Goal: Information Seeking & Learning: Learn about a topic

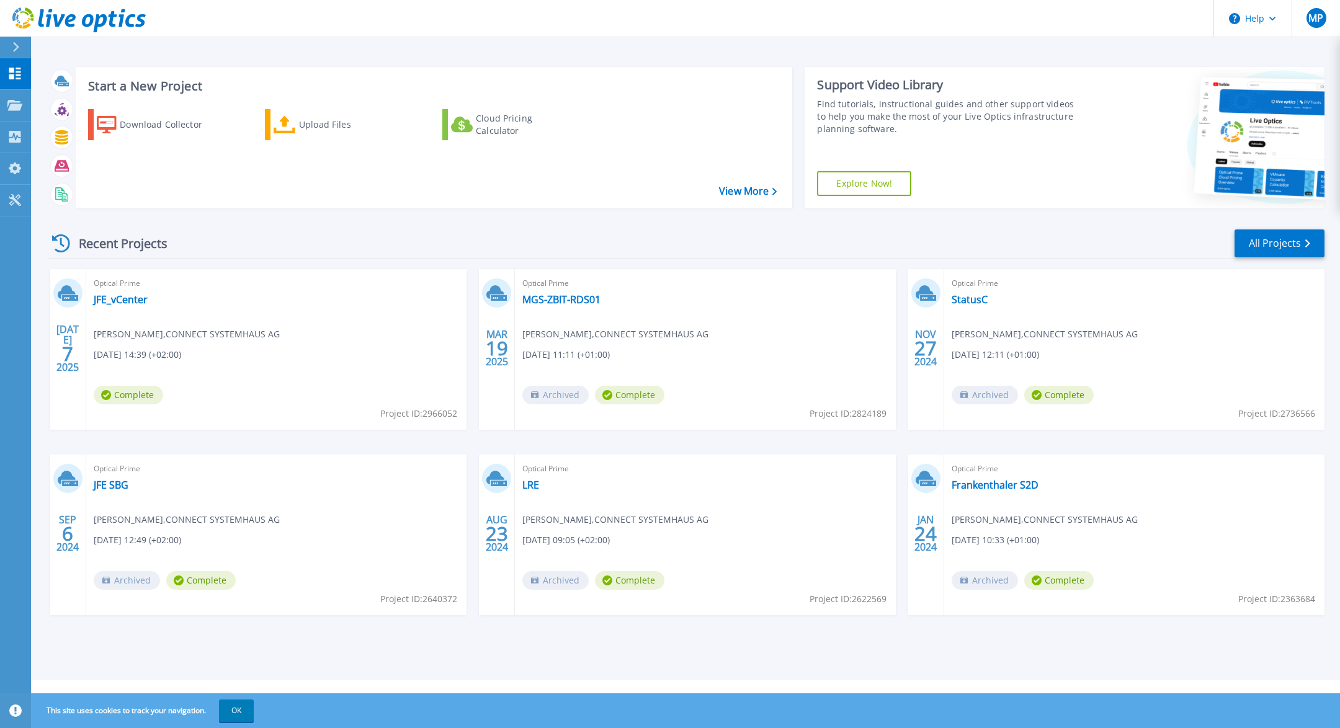
click at [203, 228] on div "Recent Projects All Projects" at bounding box center [686, 243] width 1277 height 31
click at [121, 123] on div "Download Collector" at bounding box center [169, 124] width 99 height 25
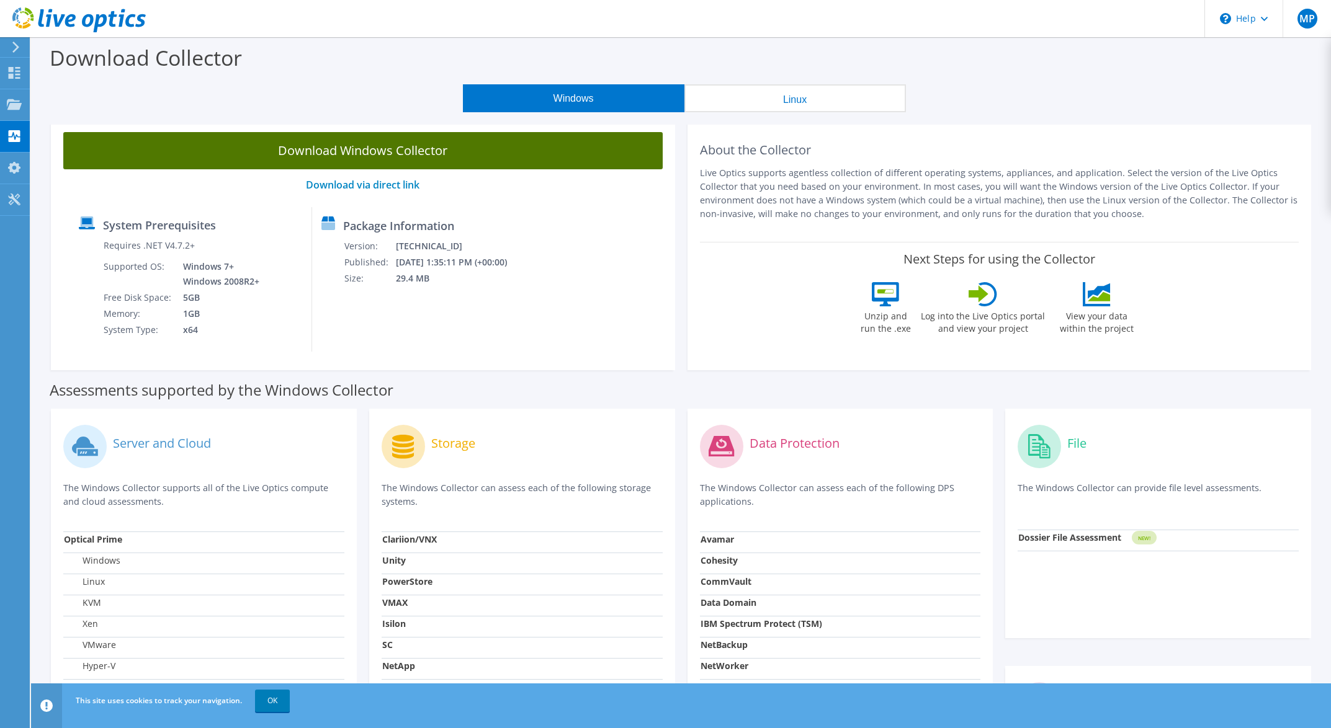
click at [425, 146] on link "Download Windows Collector" at bounding box center [362, 150] width 599 height 37
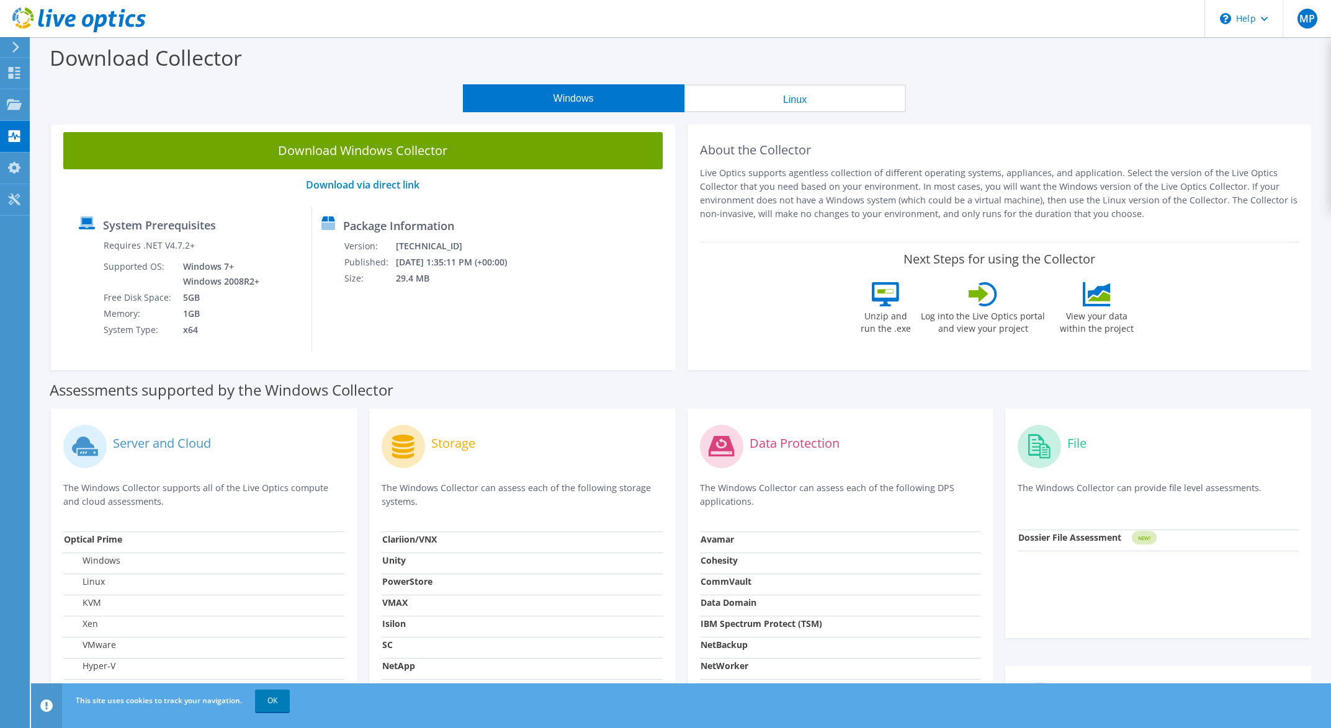
click at [862, 53] on div "Download Collector" at bounding box center [680, 60] width 1287 height 47
click at [20, 104] on use at bounding box center [14, 104] width 15 height 11
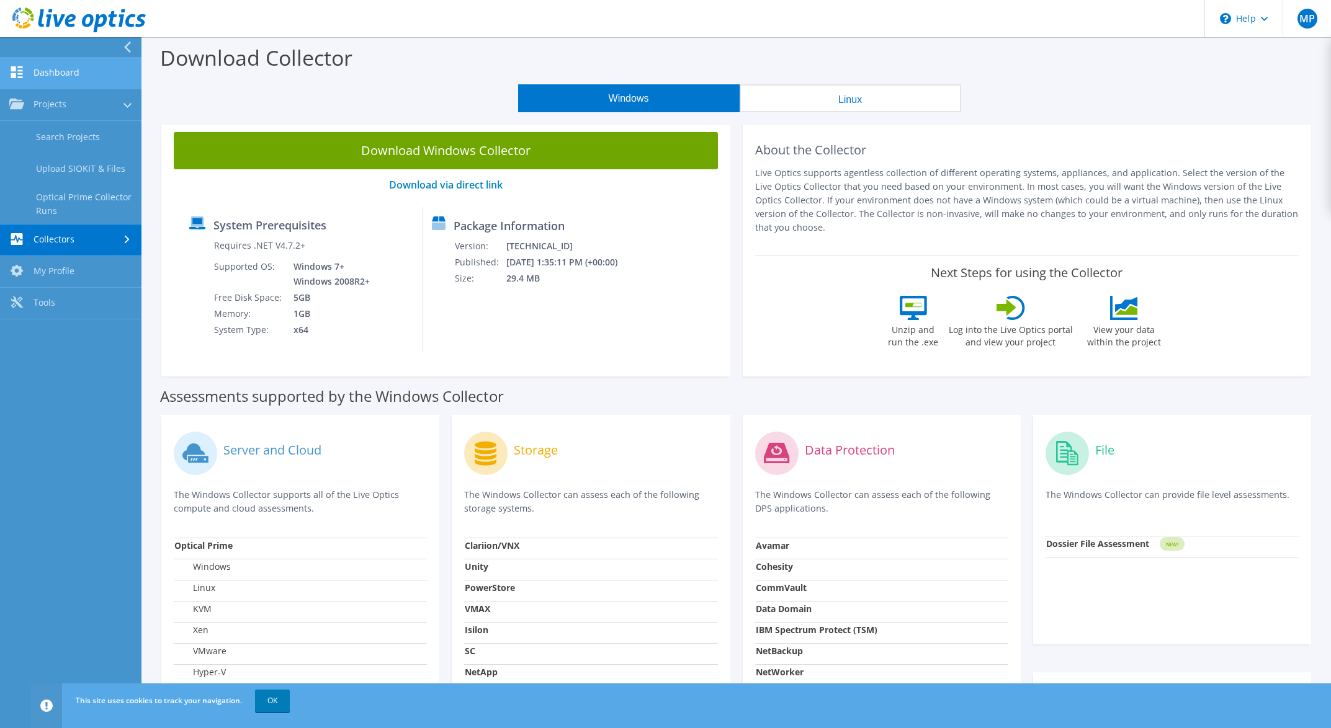
click at [56, 69] on link "Dashboard" at bounding box center [70, 74] width 141 height 32
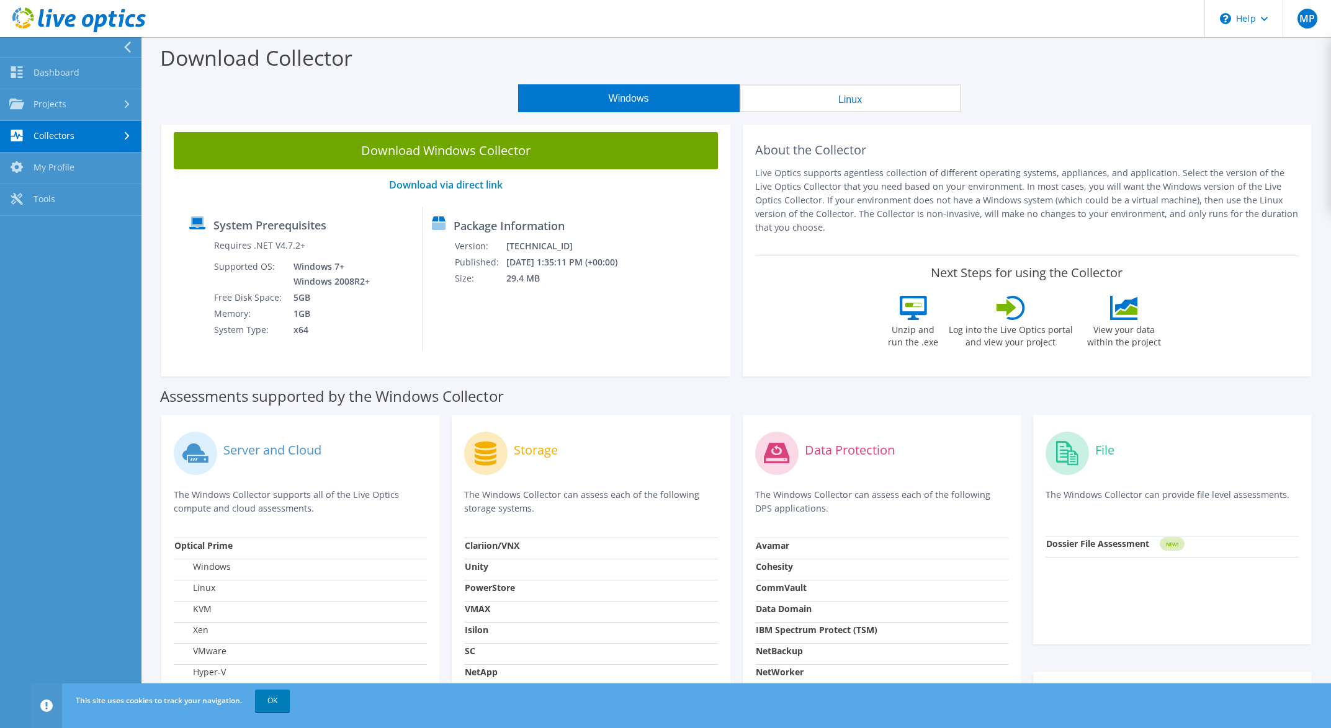
click at [66, 139] on link "Collectors" at bounding box center [70, 137] width 141 height 32
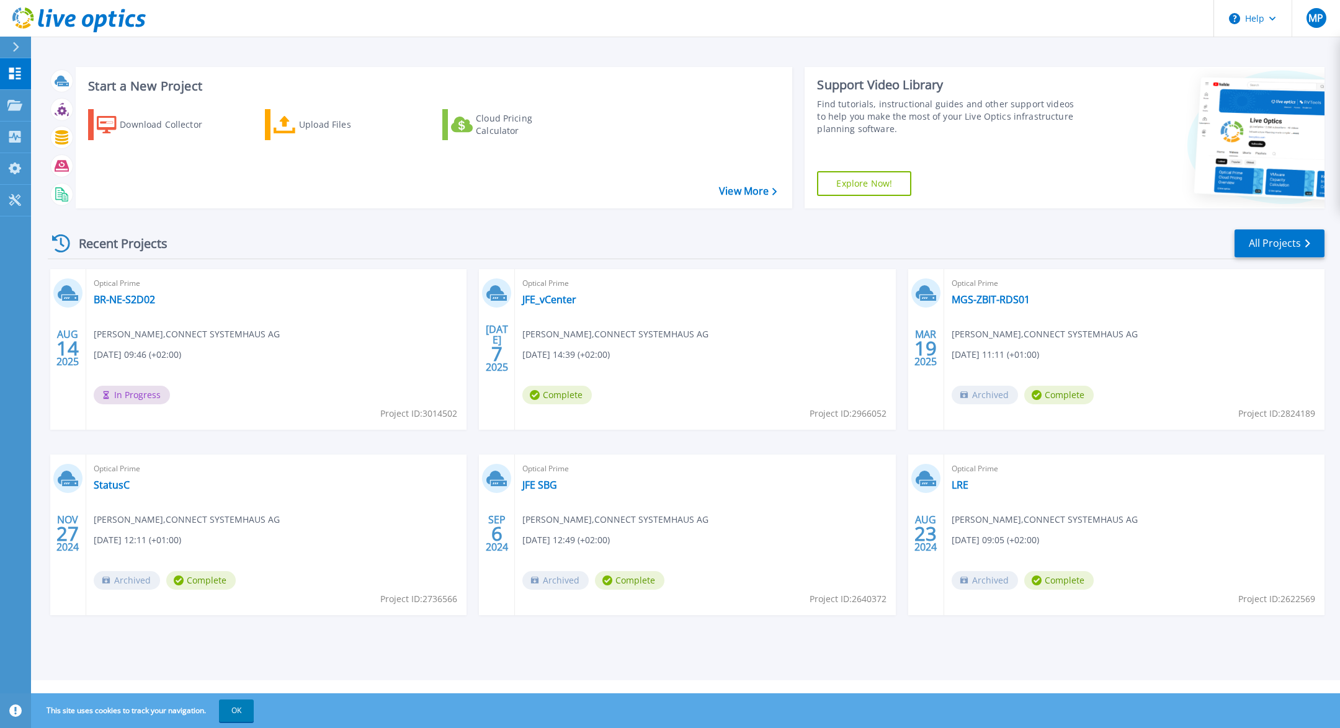
drag, startPoint x: 785, startPoint y: 518, endPoint x: 731, endPoint y: 505, distance: 54.9
click at [769, 512] on div "Optical Prime JFE SBG Manuel Plath , CONNECT SYSTEMHAUS AG 09/06/2024, 12:49 (+…" at bounding box center [705, 535] width 380 height 161
click at [203, 374] on div "Optical Prime BR-NE-S2D02 Manuel Plath , CONNECT SYSTEMHAUS AG 08/14/2025, 09:4…" at bounding box center [276, 349] width 380 height 161
click at [129, 404] on span "In Progress" at bounding box center [132, 395] width 76 height 19
click at [123, 303] on link "BR-NE-S2D02" at bounding box center [124, 299] width 61 height 12
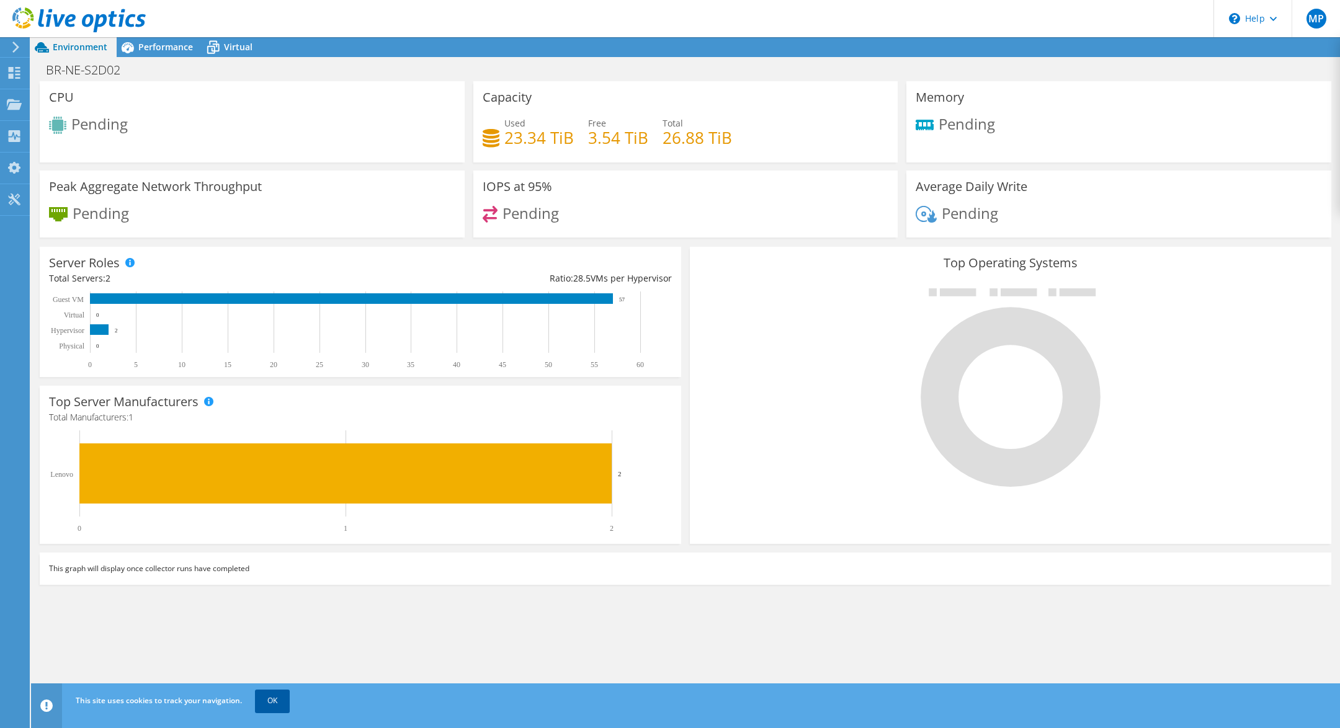
click at [263, 700] on link "OK" at bounding box center [272, 701] width 35 height 22
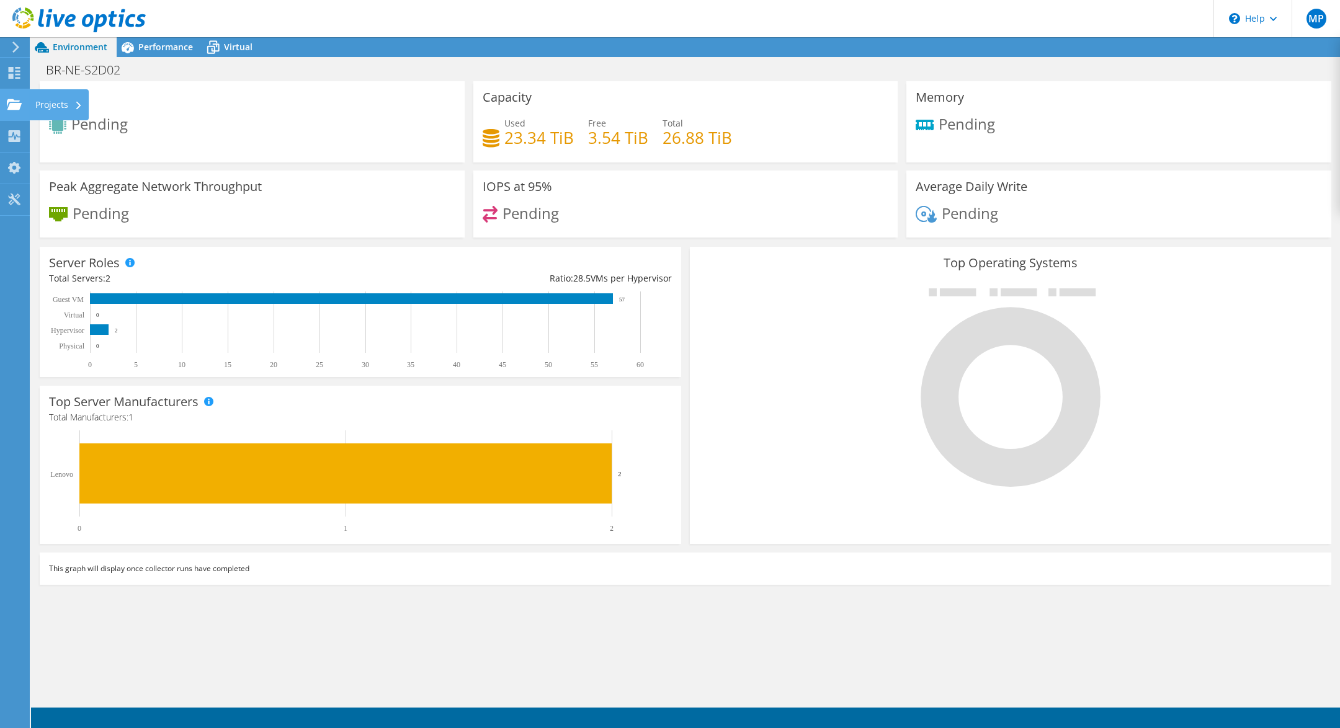
click at [16, 109] on use at bounding box center [14, 104] width 15 height 11
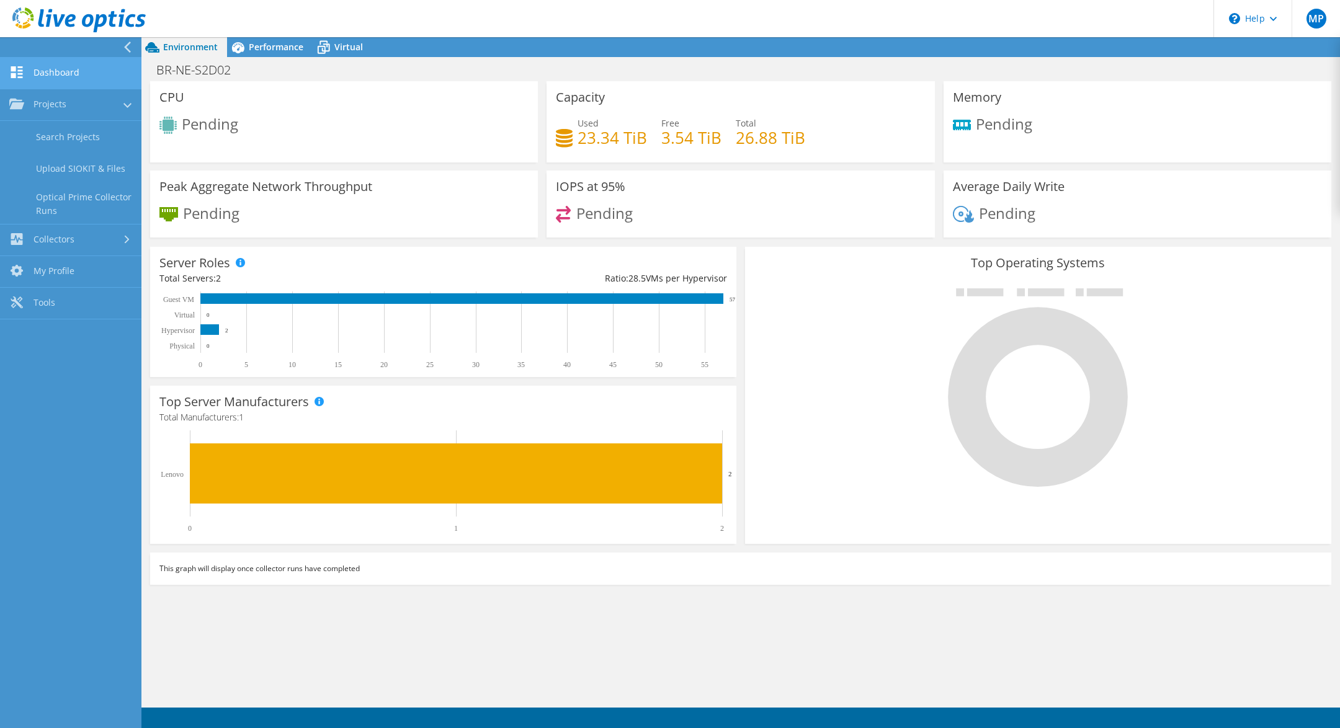
click at [55, 69] on link "Dashboard" at bounding box center [70, 74] width 141 height 32
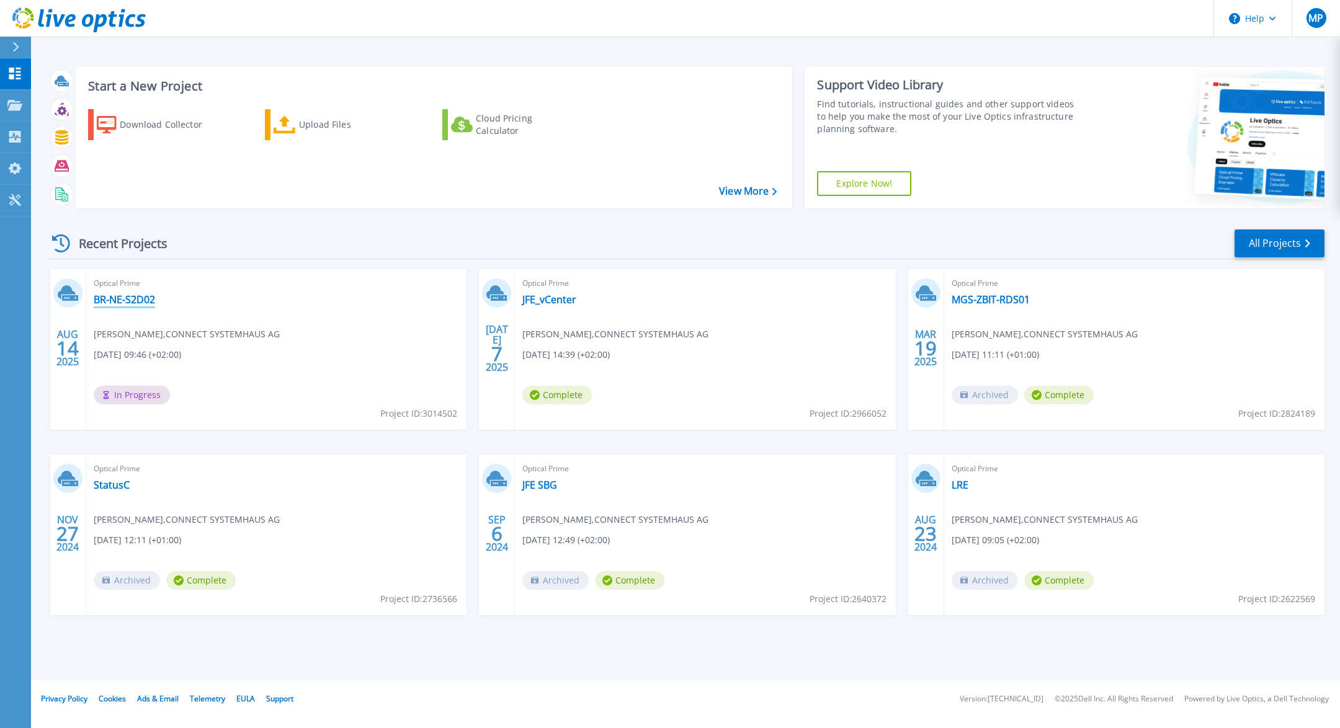
click at [125, 301] on link "BR-NE-S2D02" at bounding box center [124, 299] width 61 height 12
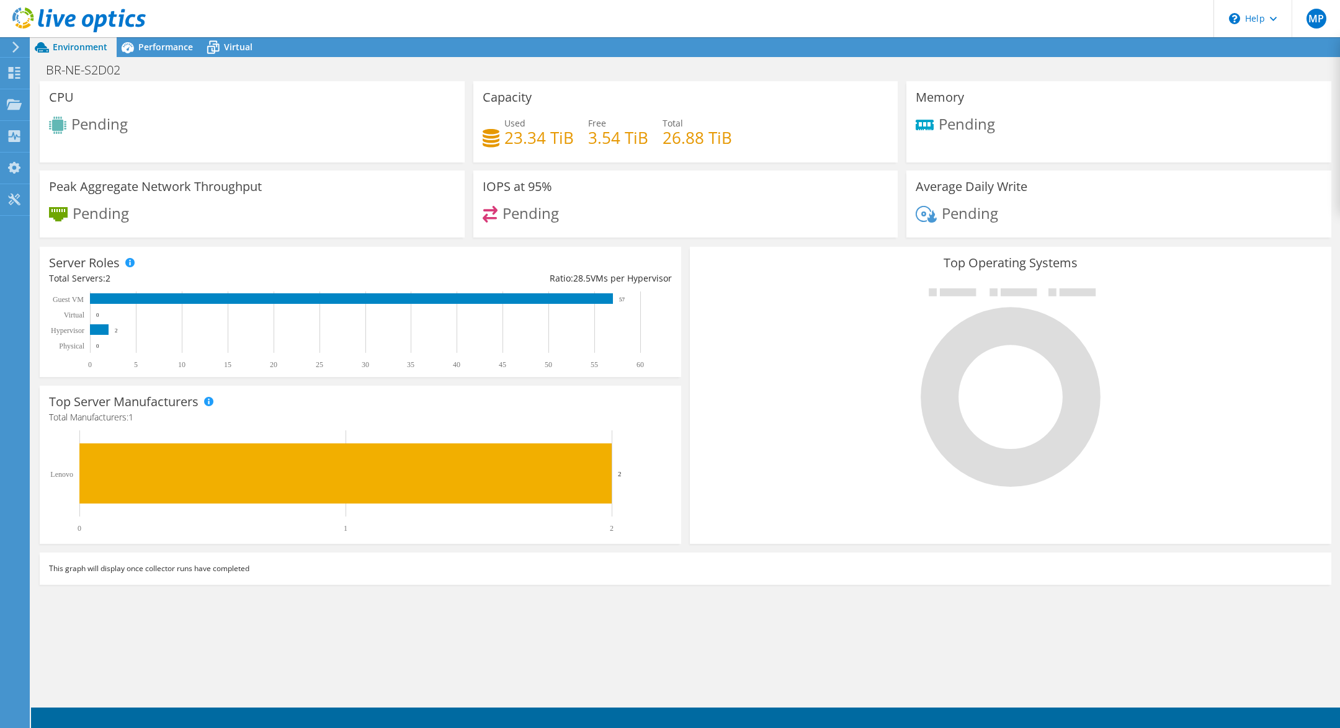
click at [620, 299] on text "57" at bounding box center [622, 300] width 6 height 6
drag, startPoint x: 585, startPoint y: 279, endPoint x: 551, endPoint y: 279, distance: 34.1
click at [551, 279] on div "Ratio: 28.5 VMs per Hypervisor" at bounding box center [515, 279] width 311 height 14
click at [327, 268] on div "Server Roles Physical Servers represent bare metal servers that were targets of…" at bounding box center [360, 312] width 641 height 130
click at [158, 52] on span "Performance" at bounding box center [165, 47] width 55 height 12
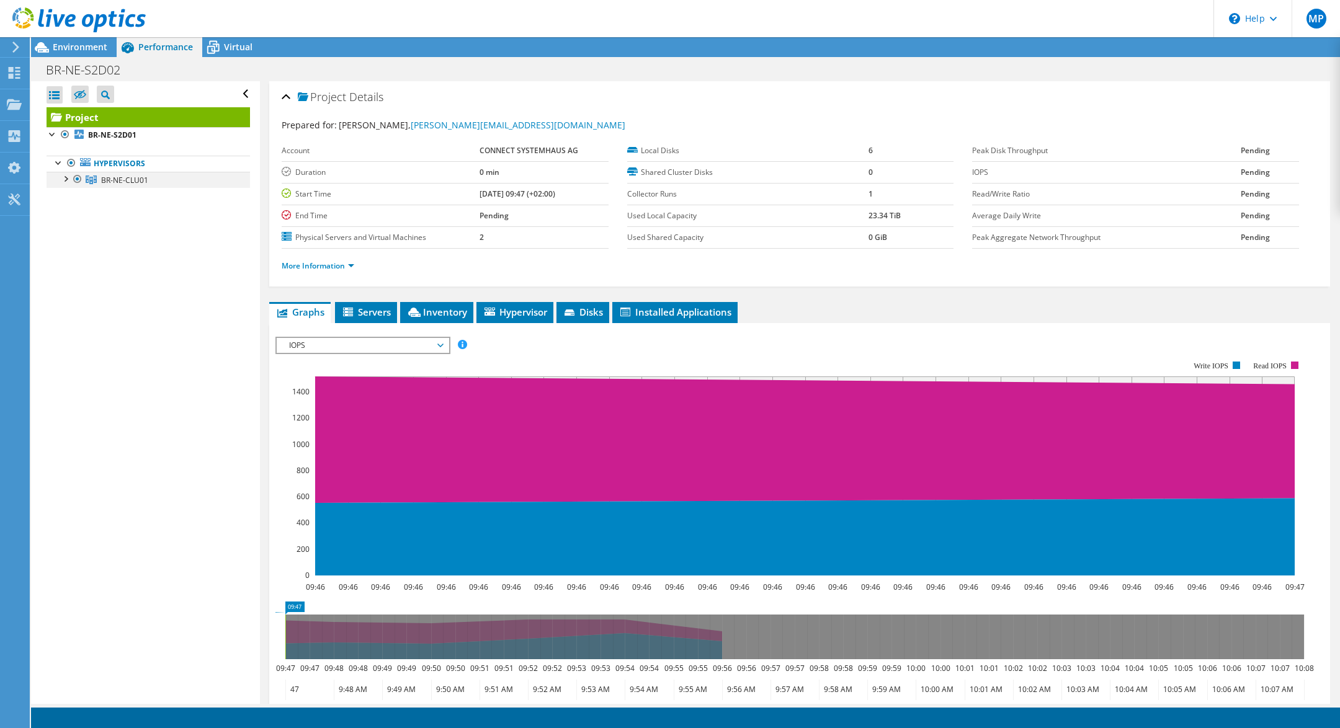
click at [67, 180] on div at bounding box center [65, 178] width 12 height 12
click at [69, 199] on div at bounding box center [71, 194] width 12 height 12
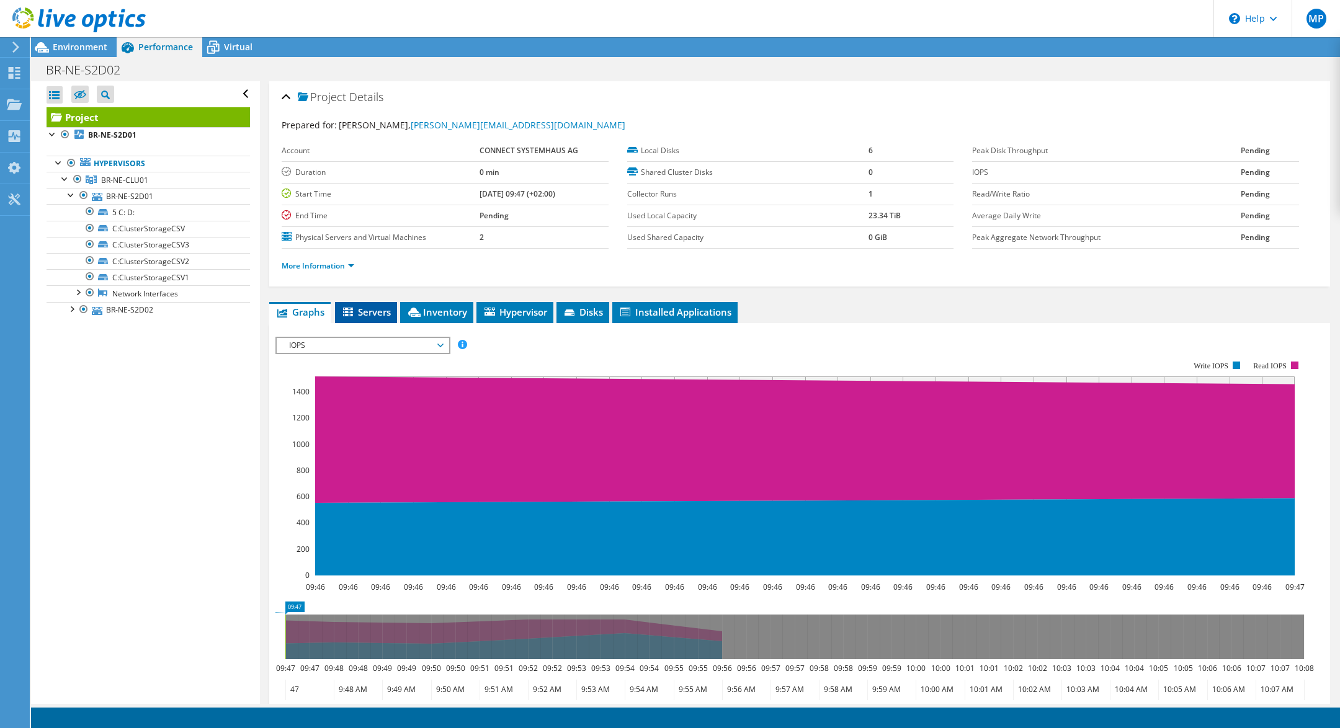
click at [367, 318] on li "Servers" at bounding box center [366, 312] width 62 height 21
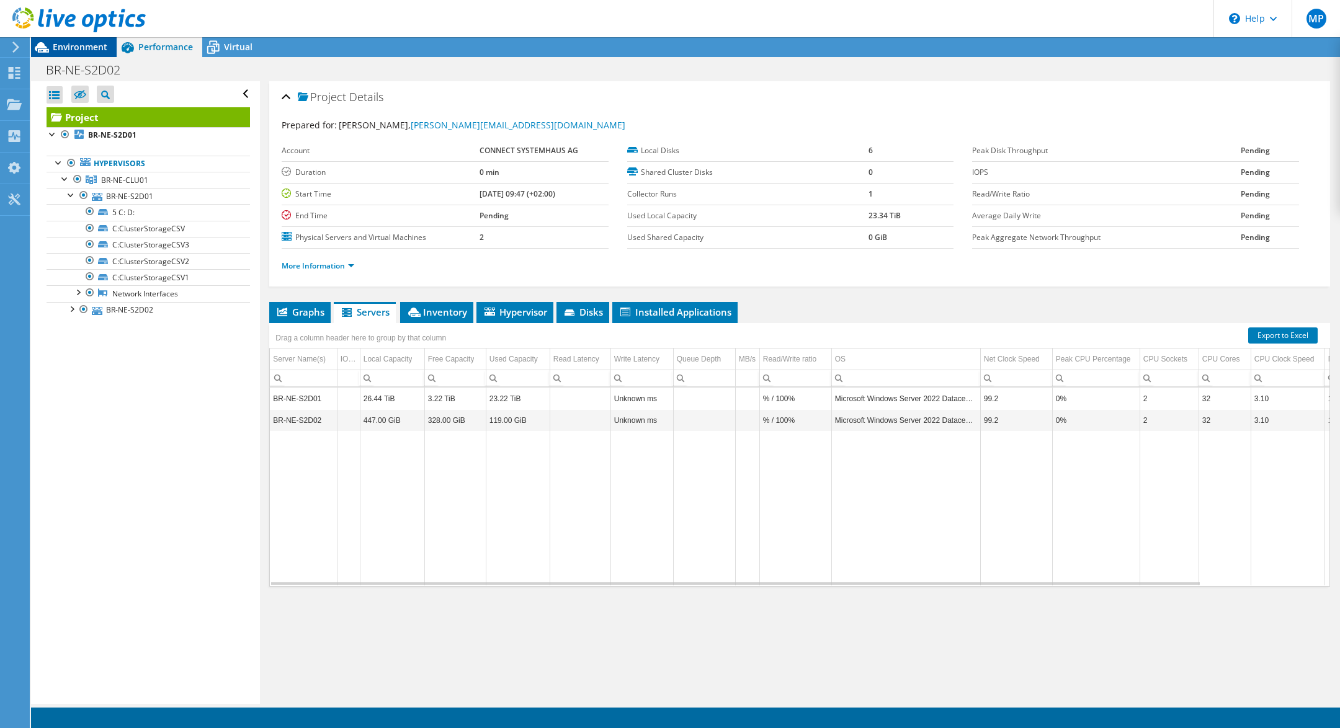
click at [75, 49] on span "Environment" at bounding box center [80, 47] width 55 height 12
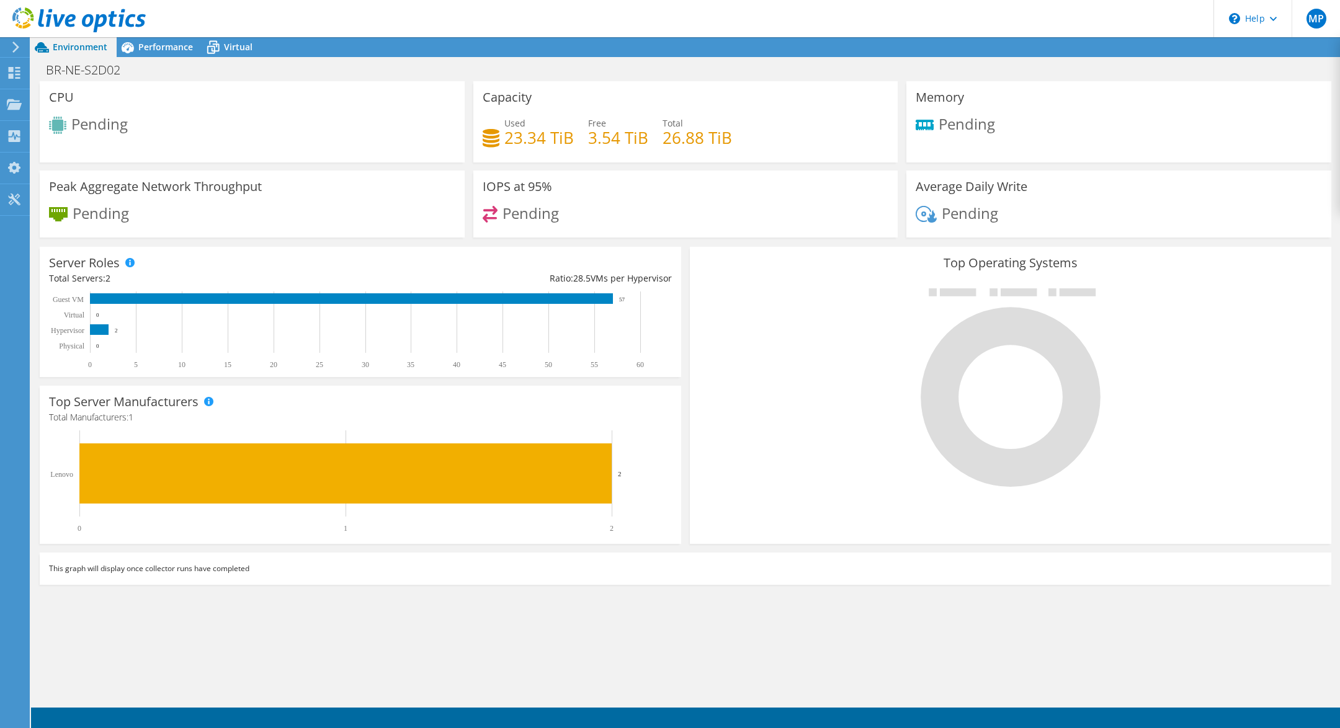
click at [208, 138] on div "CPU Pending" at bounding box center [252, 121] width 425 height 81
click at [172, 43] on span "Performance" at bounding box center [165, 47] width 55 height 12
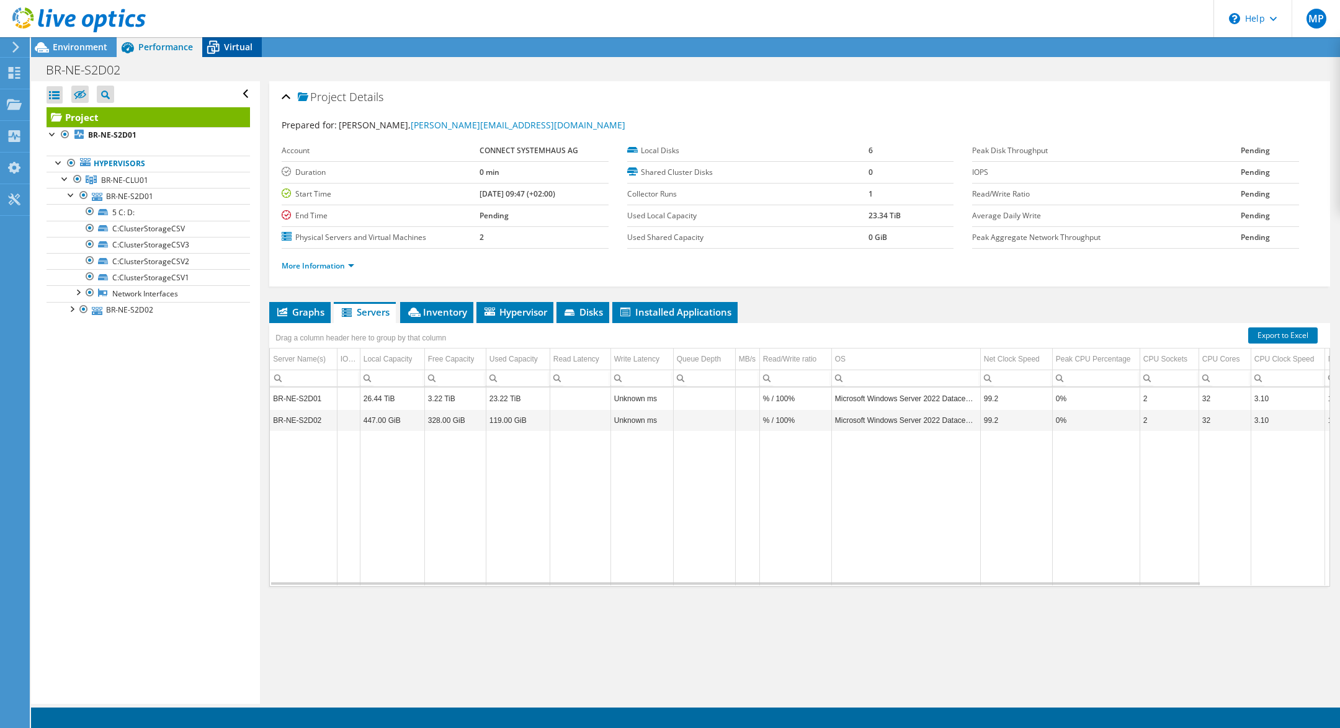
click at [244, 50] on span "Virtual" at bounding box center [238, 47] width 29 height 12
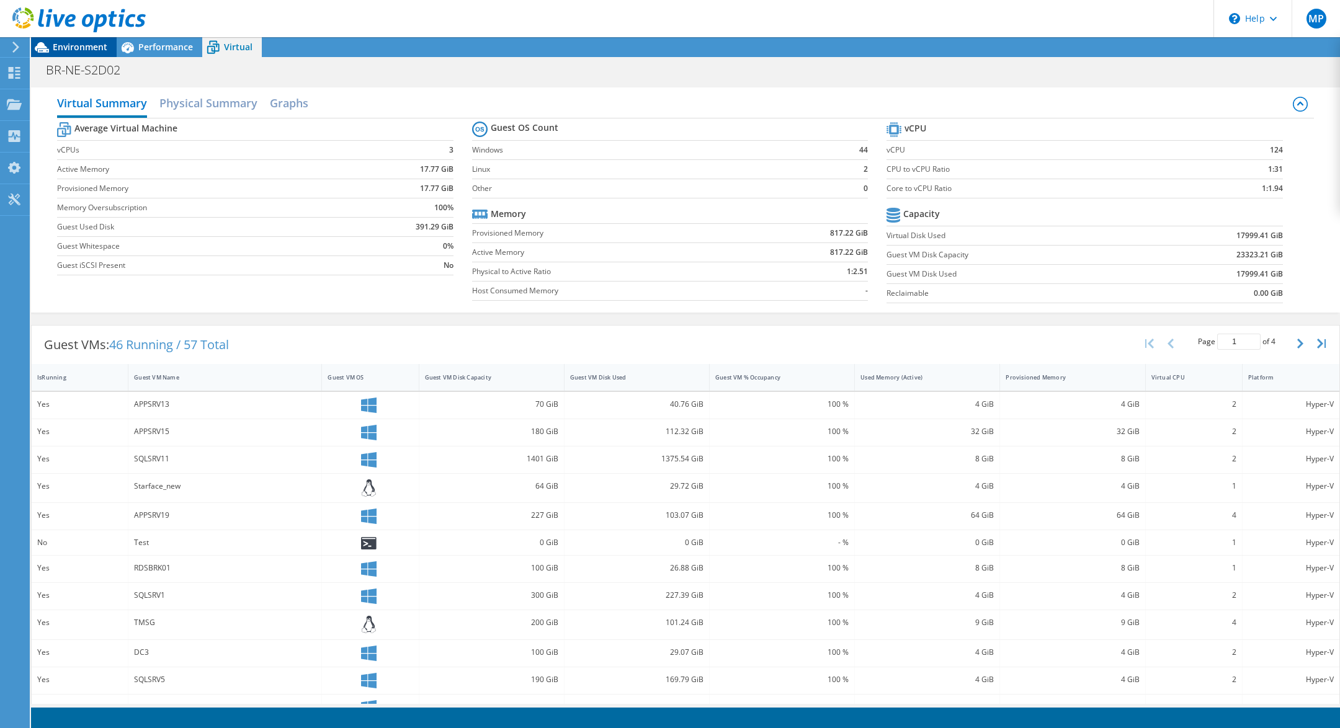
click at [96, 42] on span "Environment" at bounding box center [80, 47] width 55 height 12
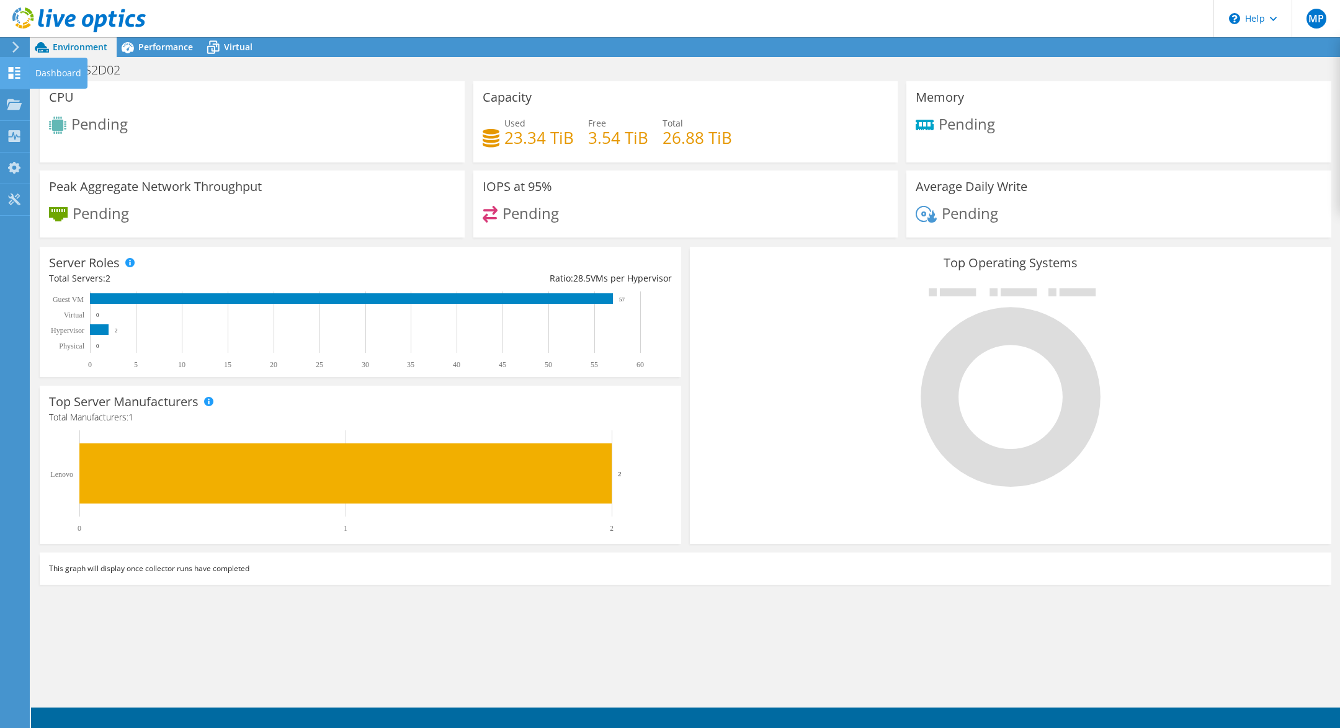
click at [14, 71] on icon at bounding box center [14, 73] width 15 height 12
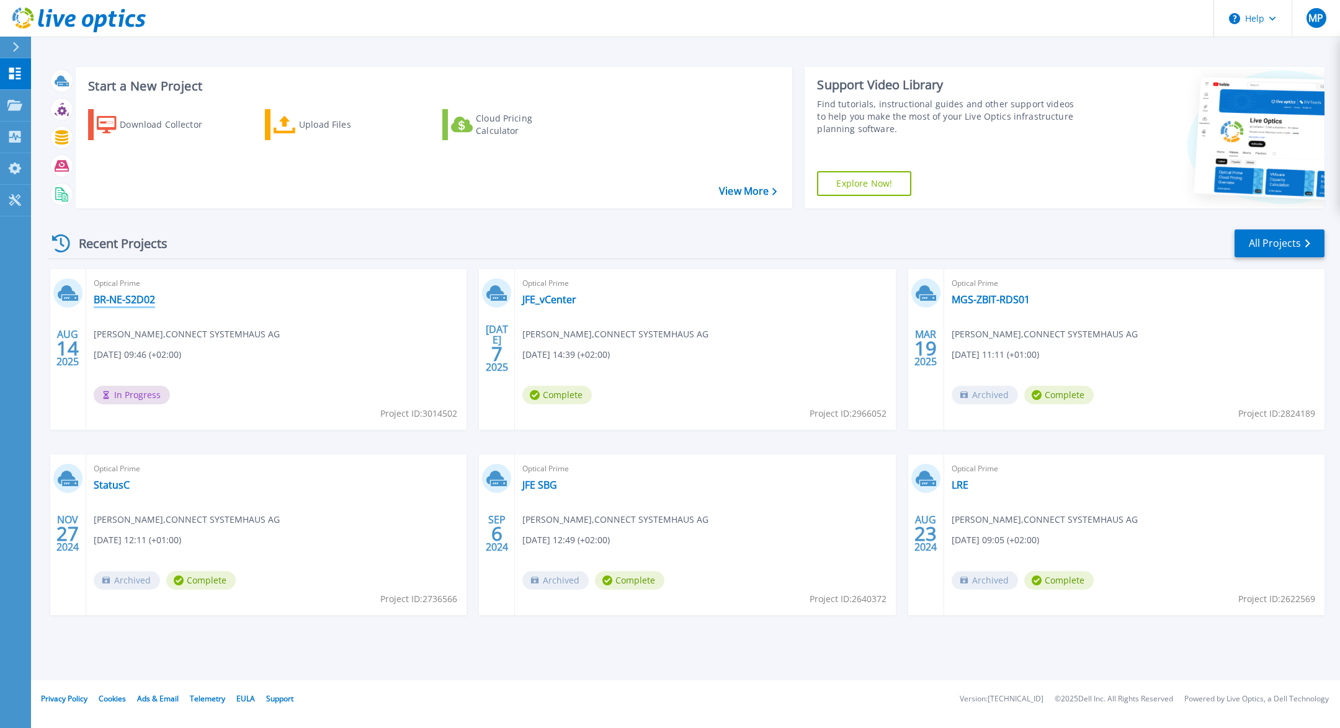
click at [130, 300] on link "BR-NE-S2D02" at bounding box center [124, 299] width 61 height 12
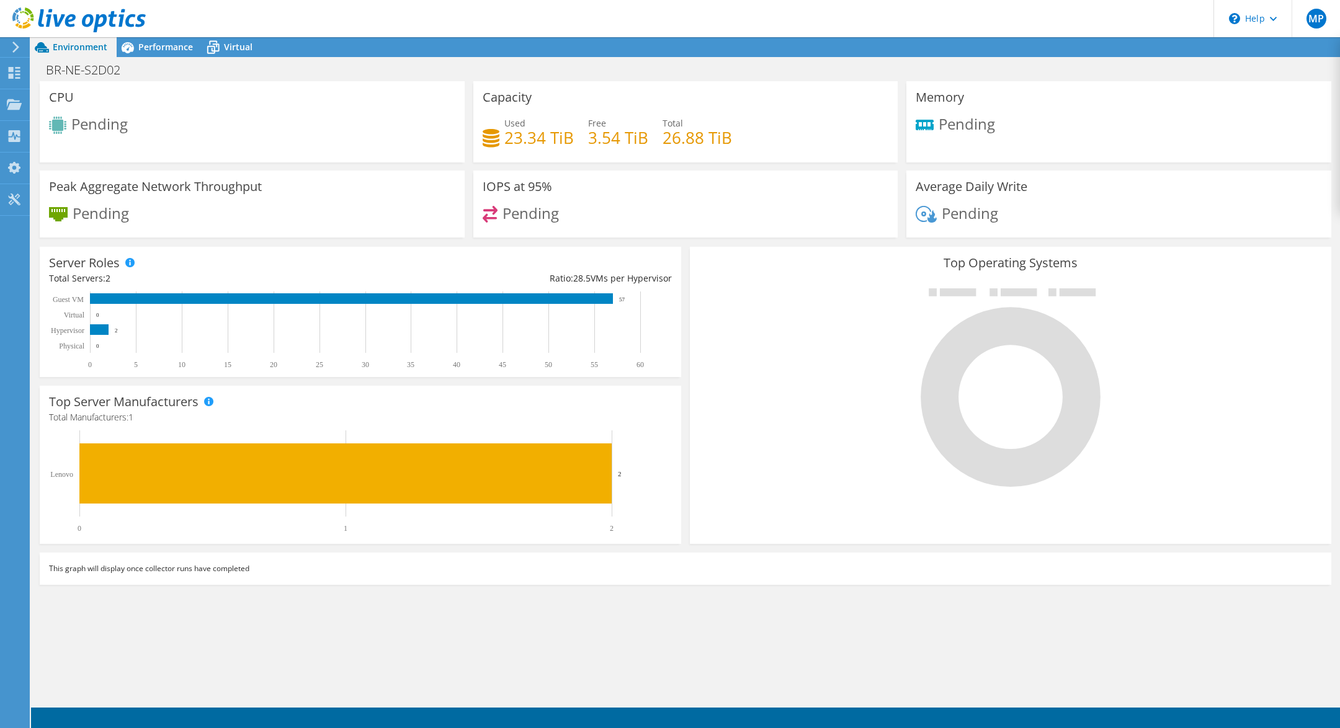
click at [106, 279] on span "2" at bounding box center [107, 278] width 5 height 12
click at [189, 46] on span "Performance" at bounding box center [165, 47] width 55 height 12
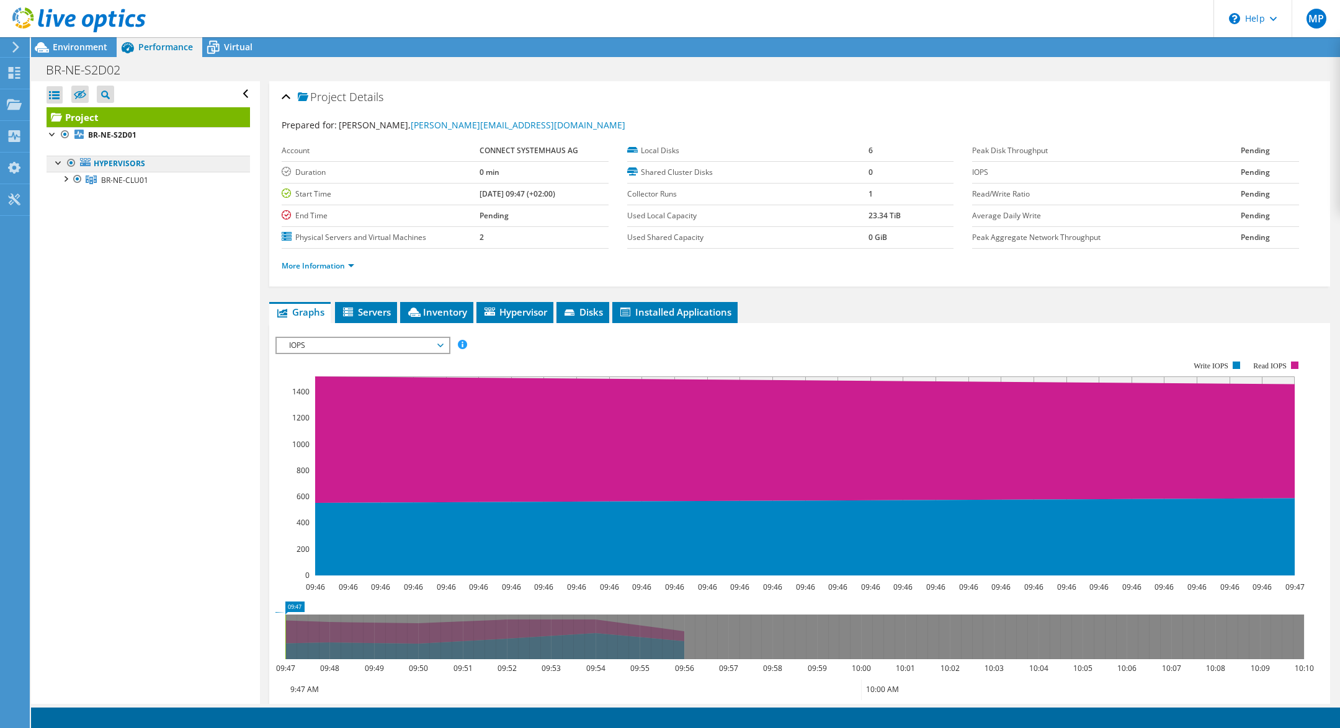
click at [146, 166] on link "Hypervisors" at bounding box center [148, 164] width 203 height 16
click at [89, 177] on icon at bounding box center [91, 180] width 11 height 9
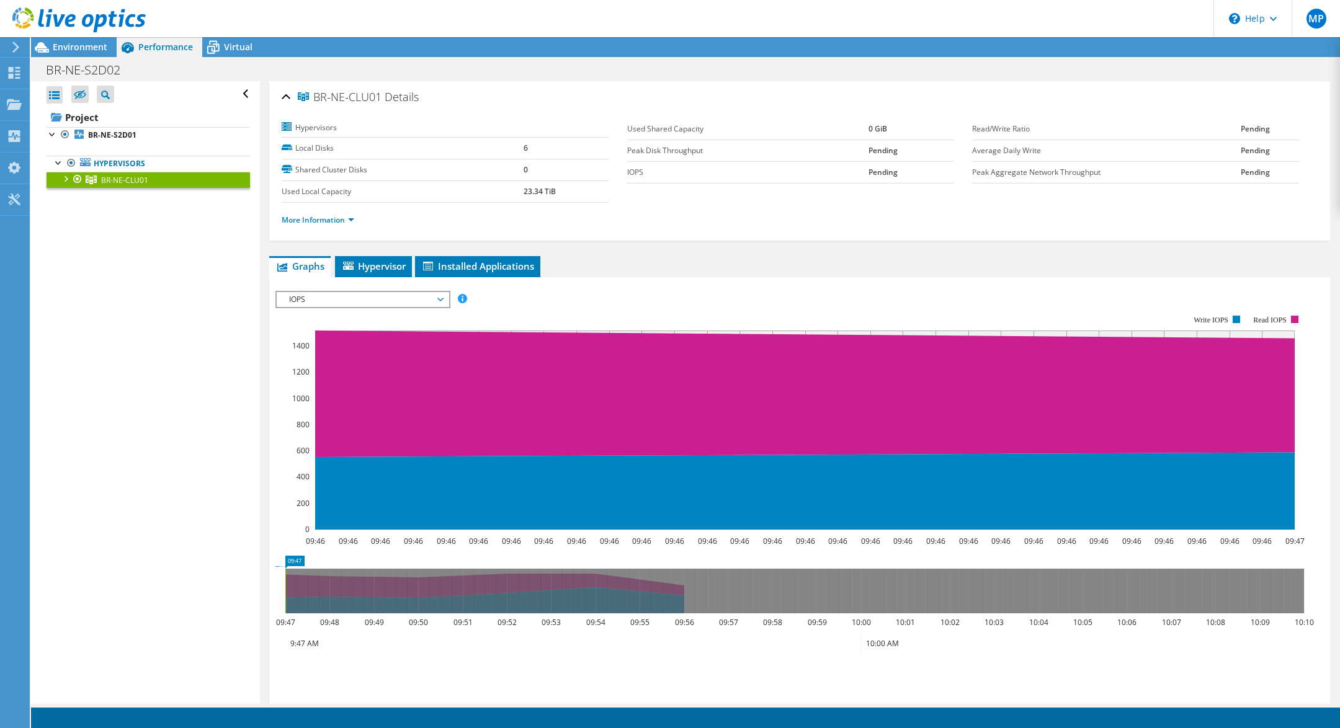
click at [71, 178] on div at bounding box center [77, 179] width 12 height 15
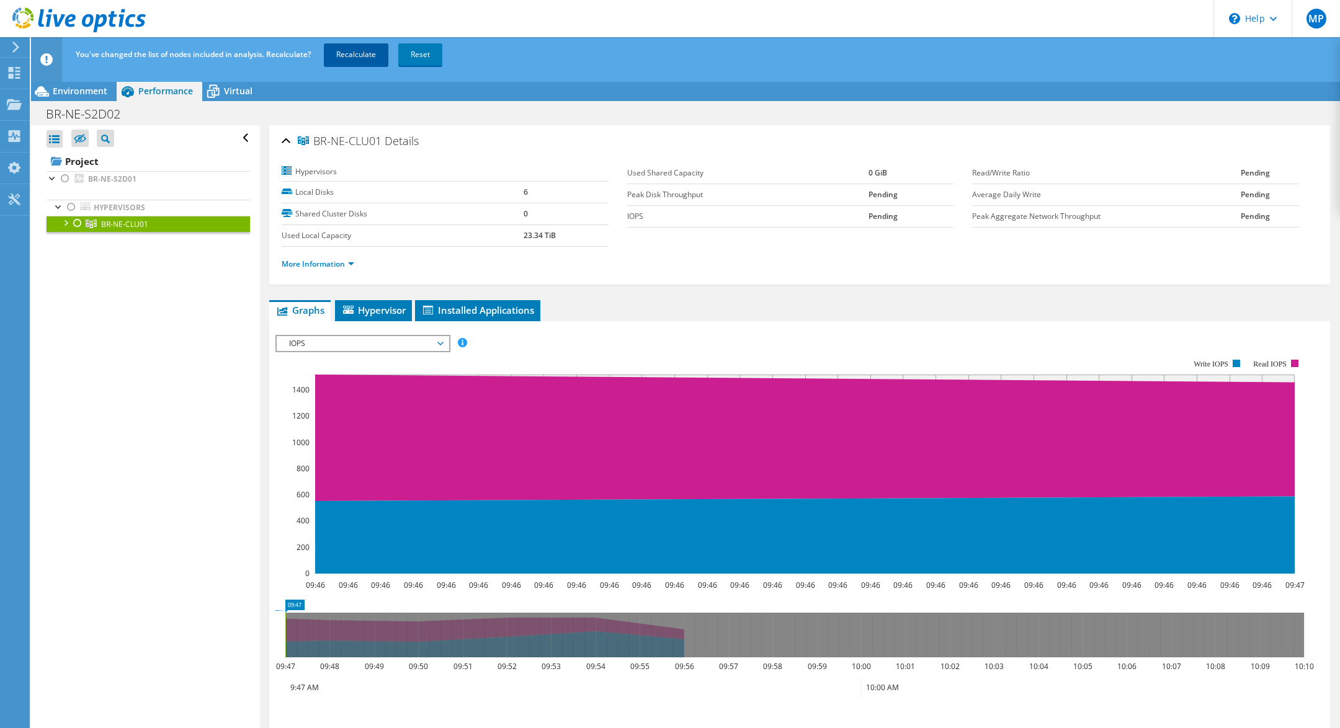
click at [367, 54] on link "Recalculate" at bounding box center [356, 54] width 65 height 22
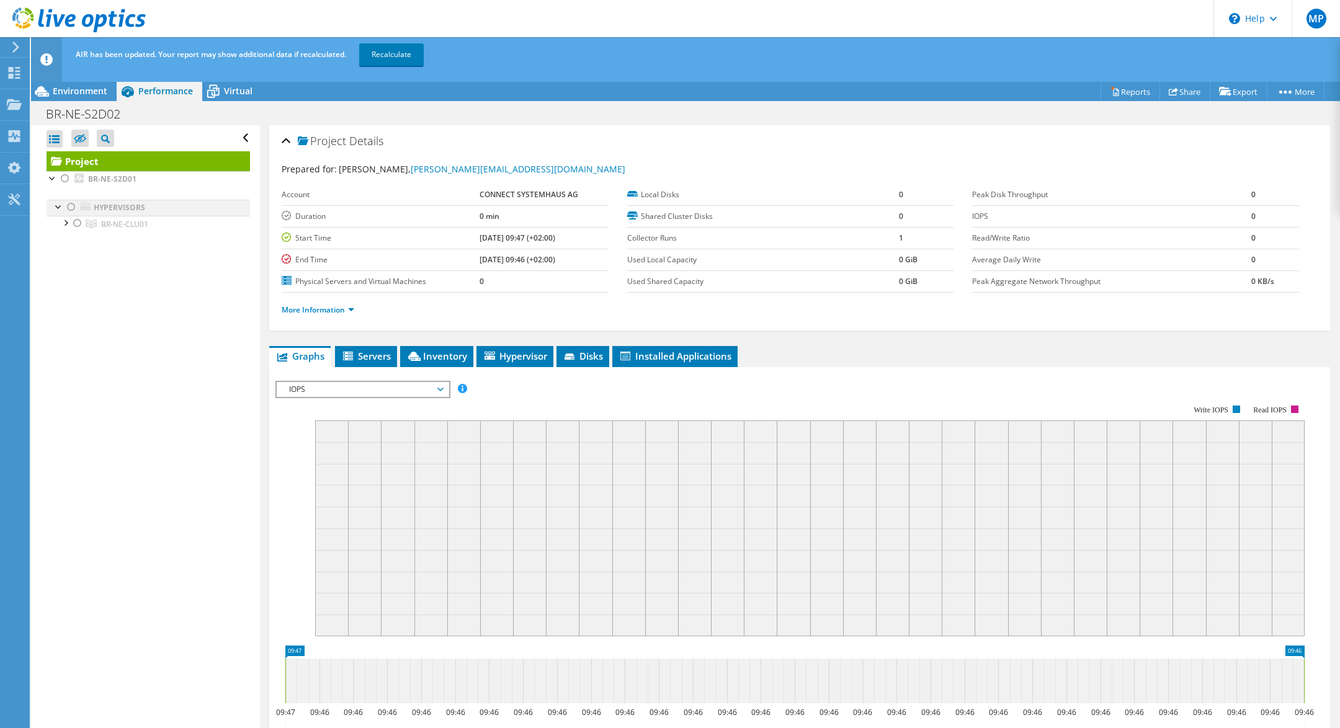
click at [69, 207] on div at bounding box center [71, 207] width 12 height 15
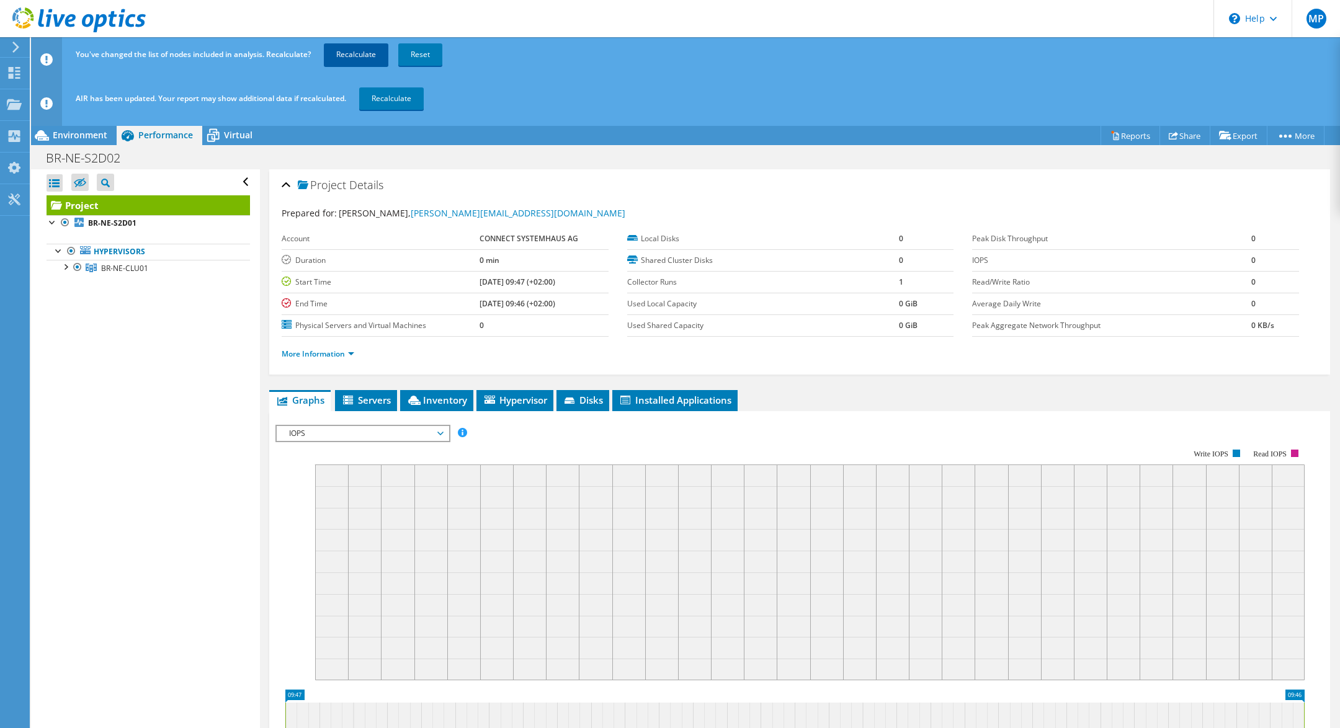
click at [355, 49] on link "Recalculate" at bounding box center [356, 54] width 65 height 22
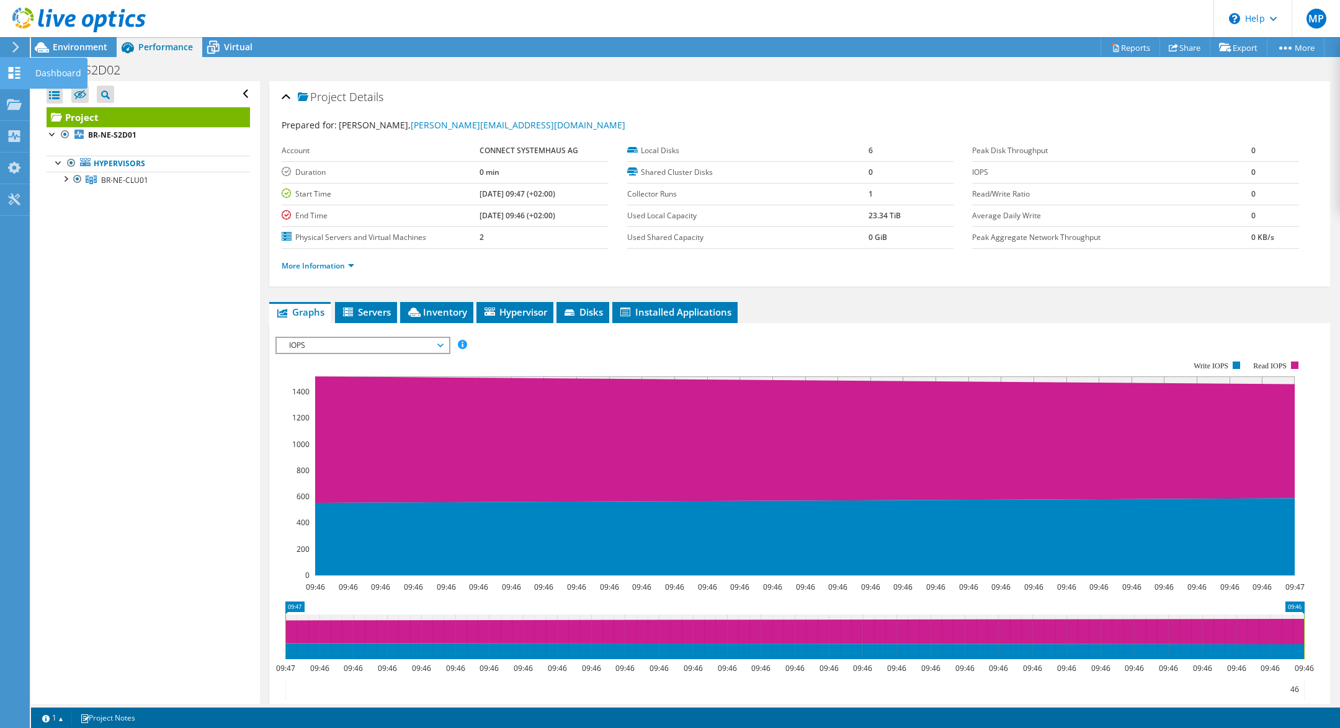
click at [19, 79] on div at bounding box center [14, 75] width 15 height 14
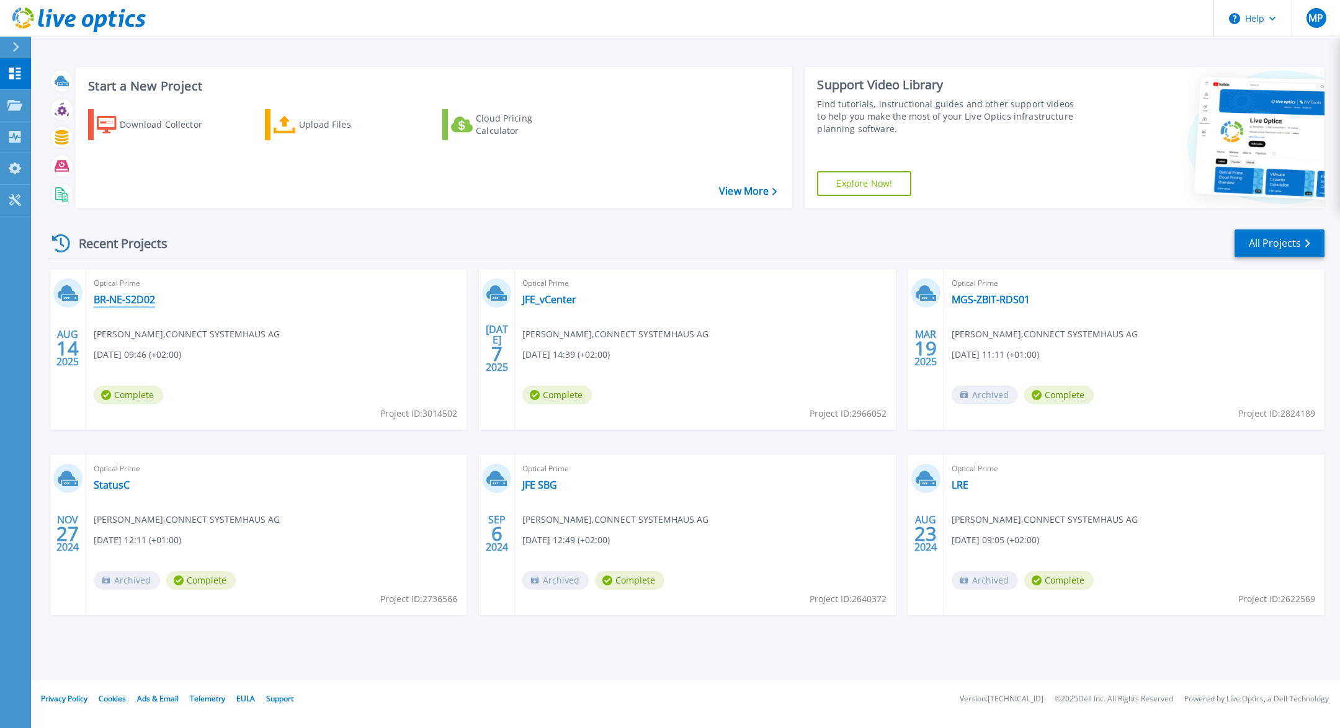
click at [135, 303] on link "BR-NE-S2D02" at bounding box center [124, 299] width 61 height 12
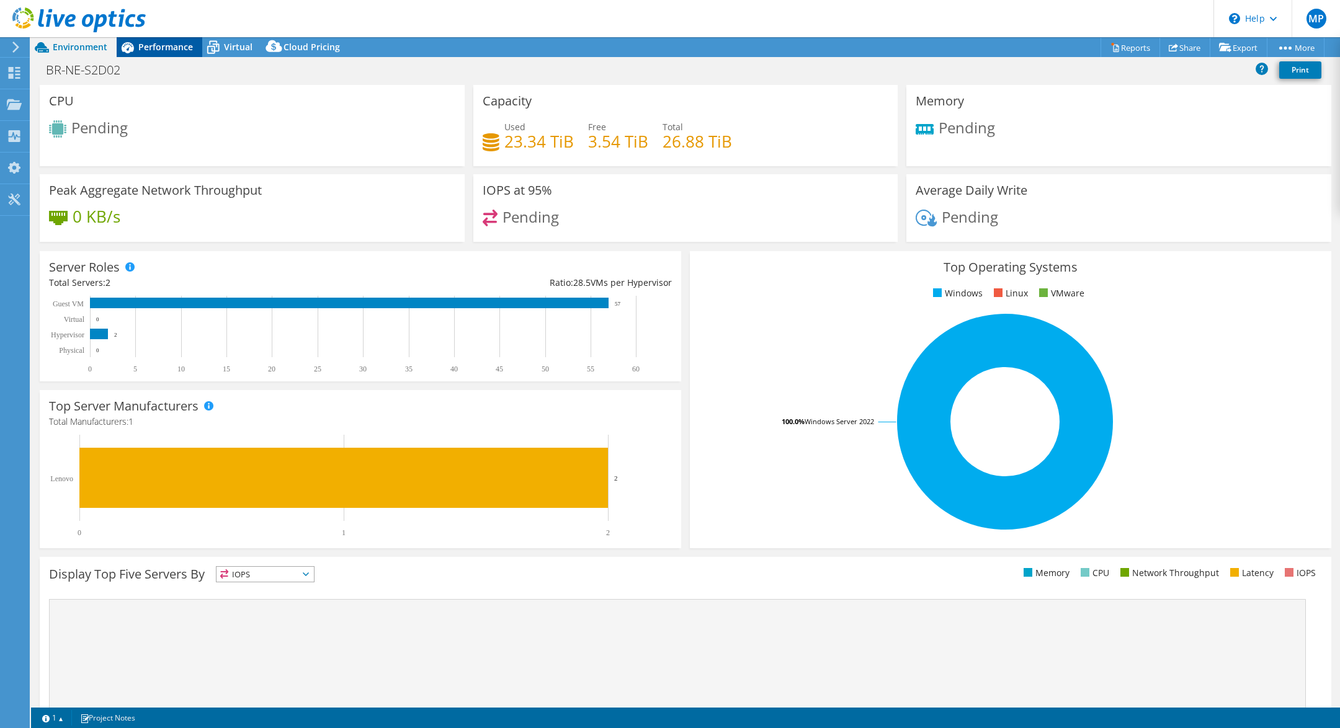
click at [162, 51] on span "Performance" at bounding box center [165, 47] width 55 height 12
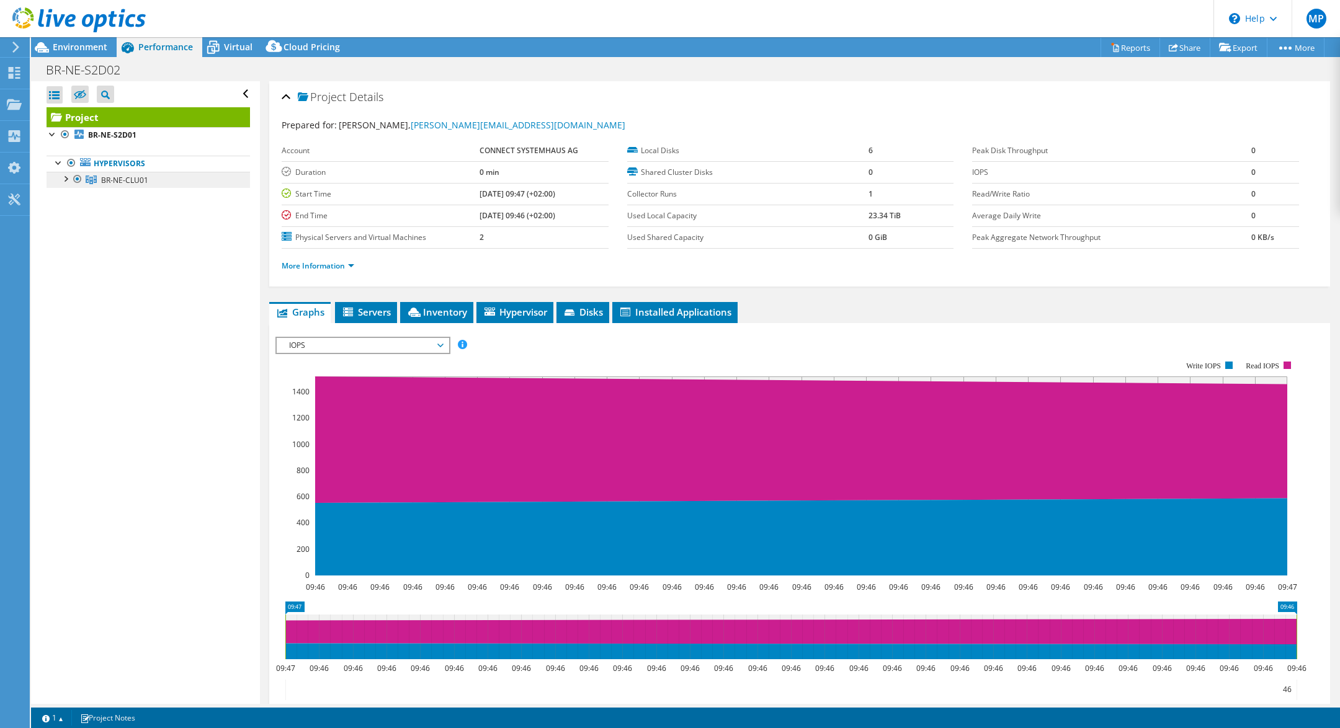
click at [164, 181] on link "BR-NE-CLU01" at bounding box center [148, 180] width 203 height 16
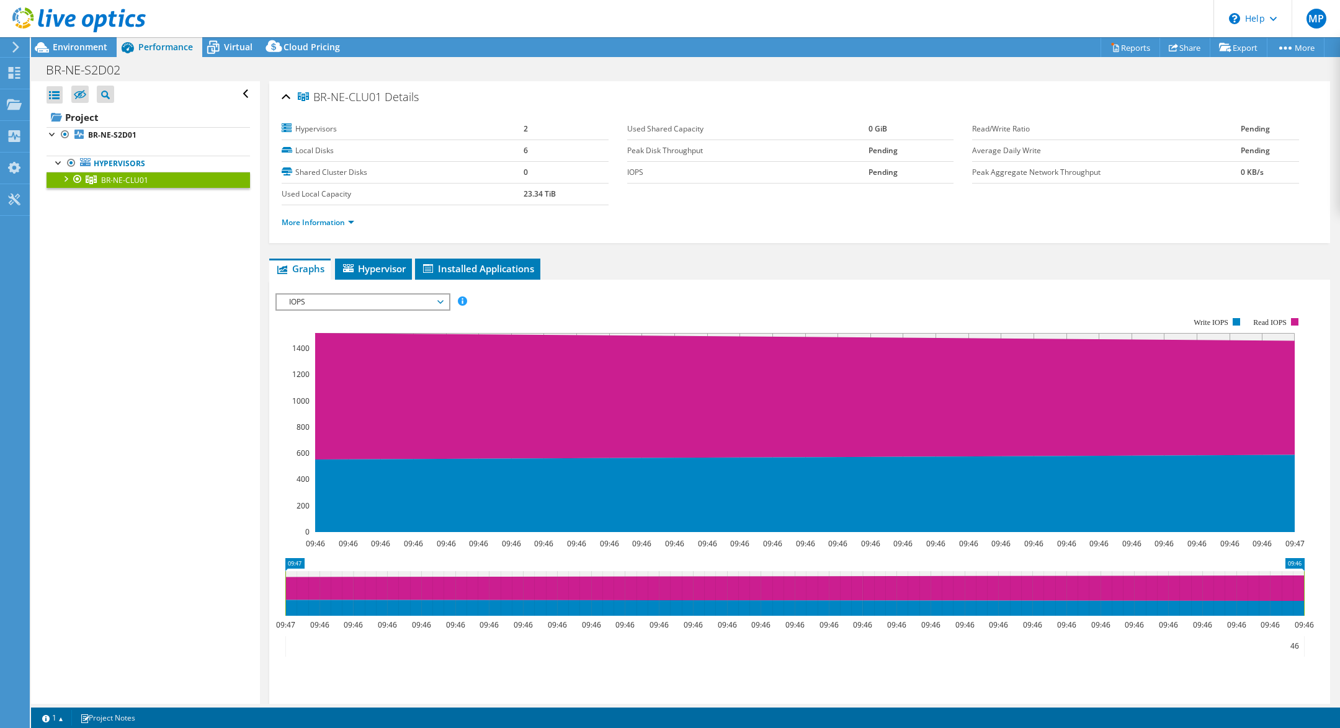
click at [68, 177] on div at bounding box center [65, 178] width 12 height 12
click at [166, 207] on link "BR-NE-S2D02" at bounding box center [148, 212] width 203 height 16
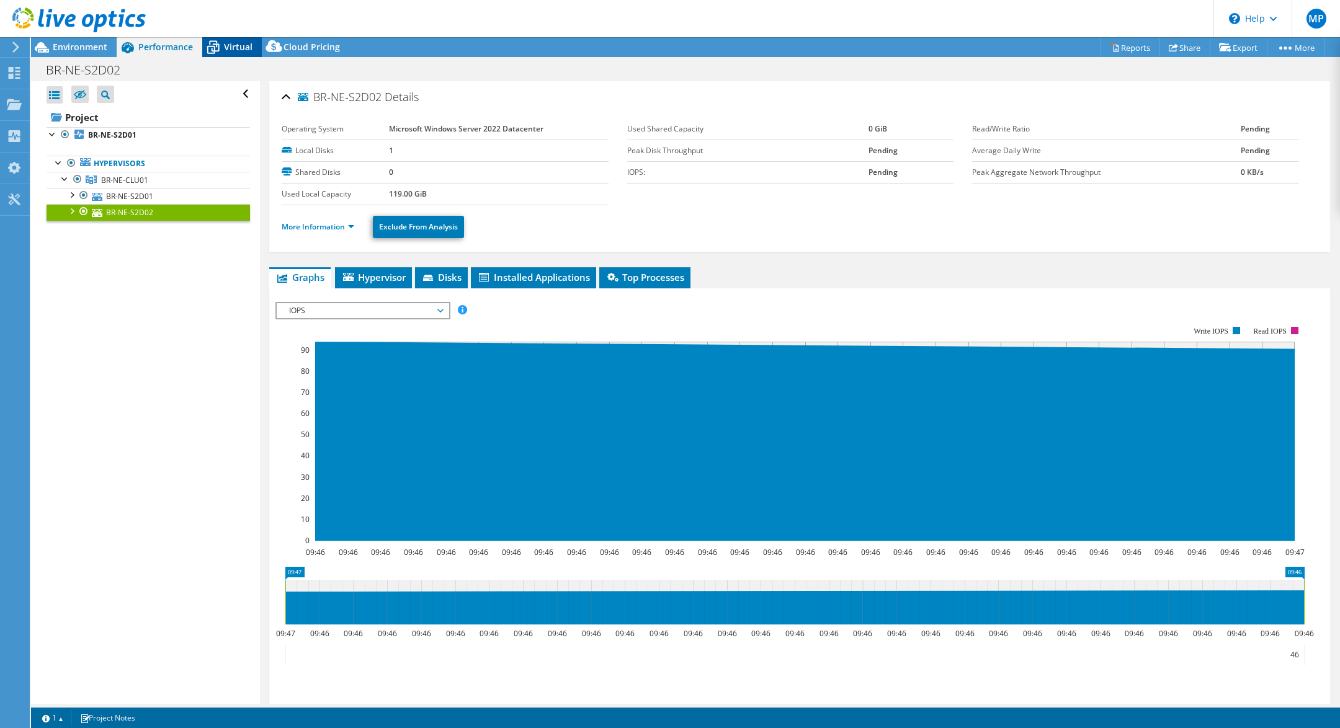
click at [236, 49] on span "Virtual" at bounding box center [238, 47] width 29 height 12
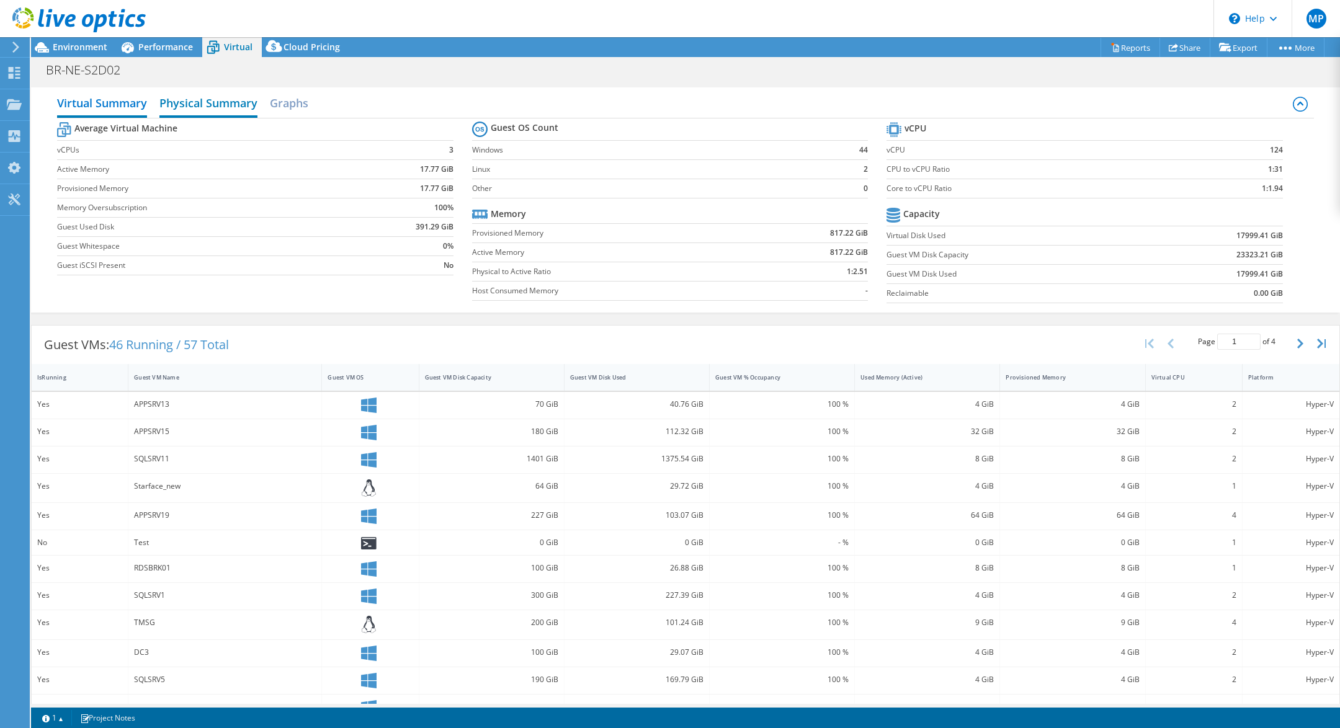
click at [231, 99] on h2 "Physical Summary" at bounding box center [208, 104] width 98 height 27
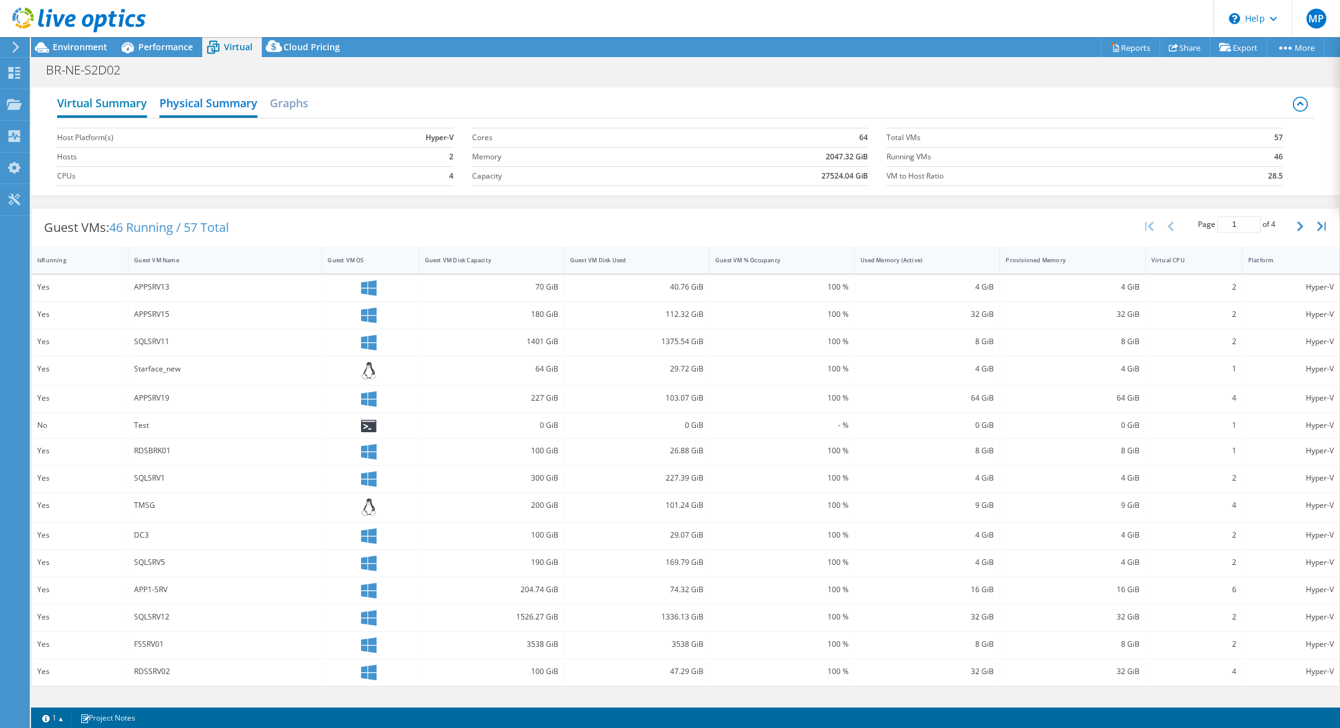
click at [139, 97] on h2 "Virtual Summary" at bounding box center [102, 104] width 90 height 27
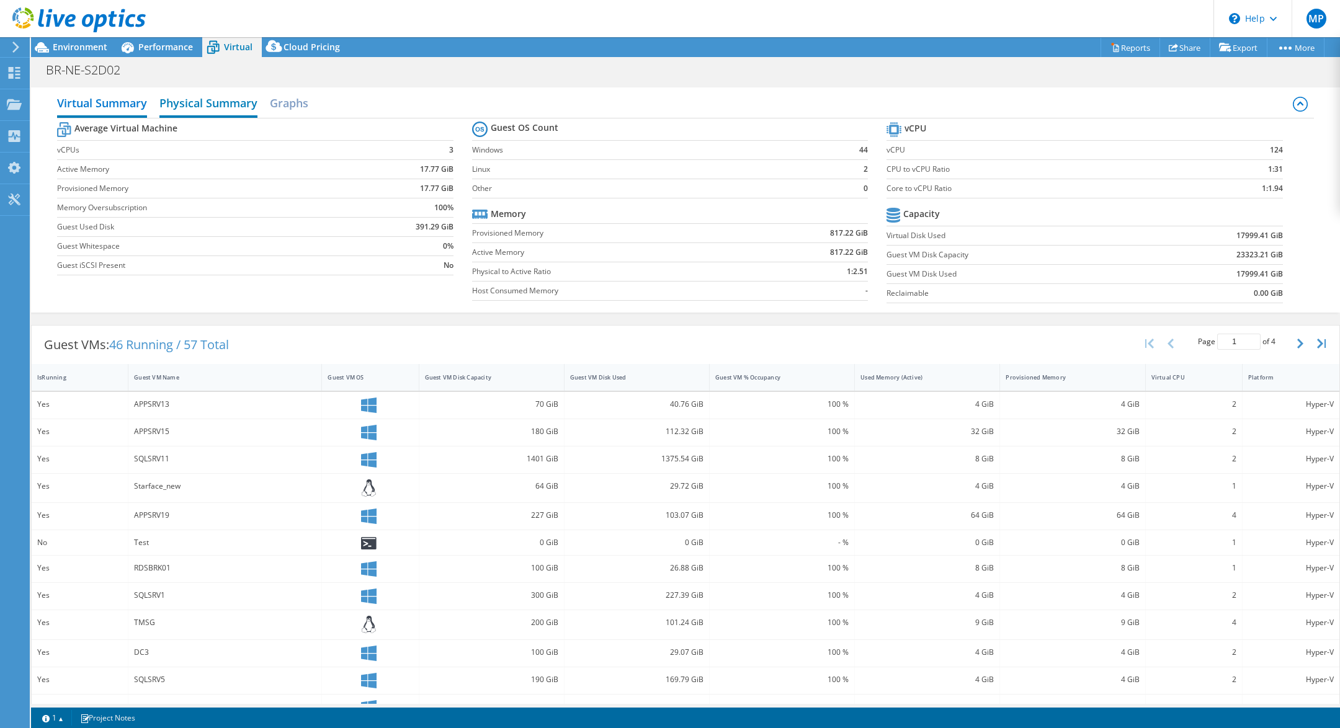
click at [211, 103] on h2 "Physical Summary" at bounding box center [208, 104] width 98 height 27
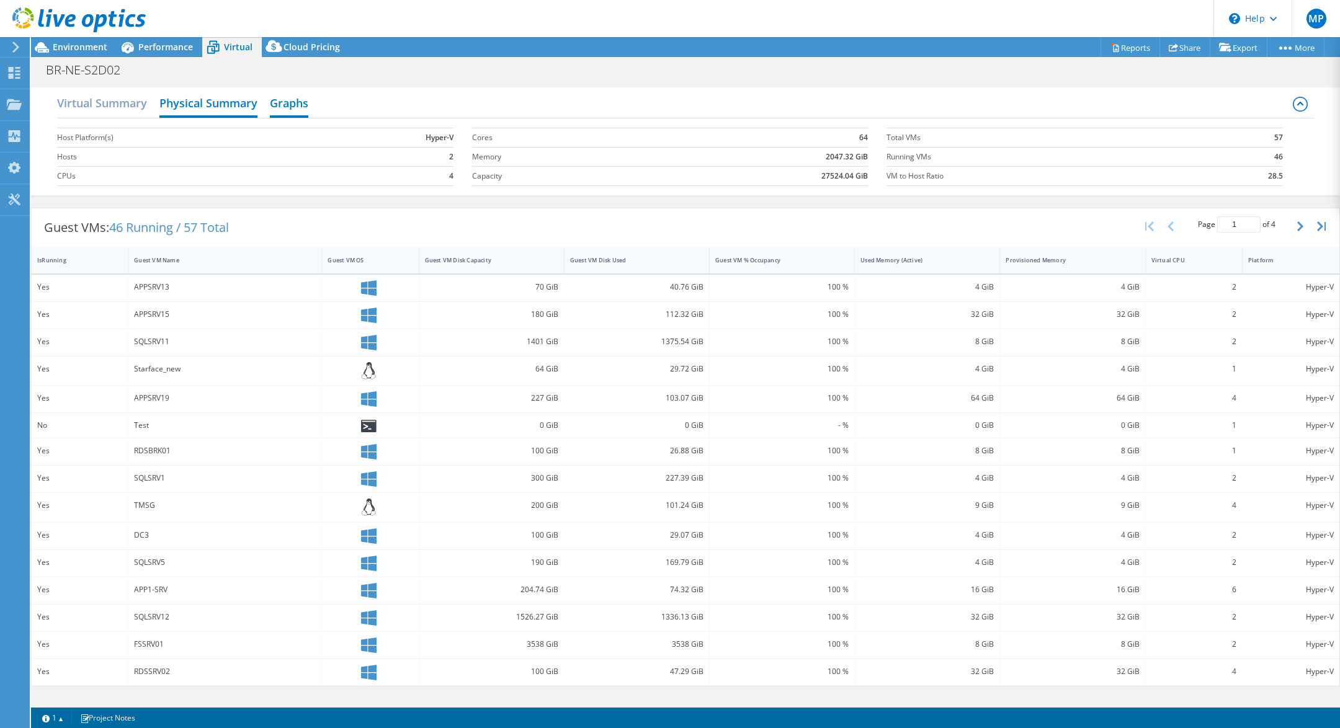
click at [288, 105] on h2 "Graphs" at bounding box center [289, 104] width 38 height 27
